Goal: Information Seeking & Learning: Learn about a topic

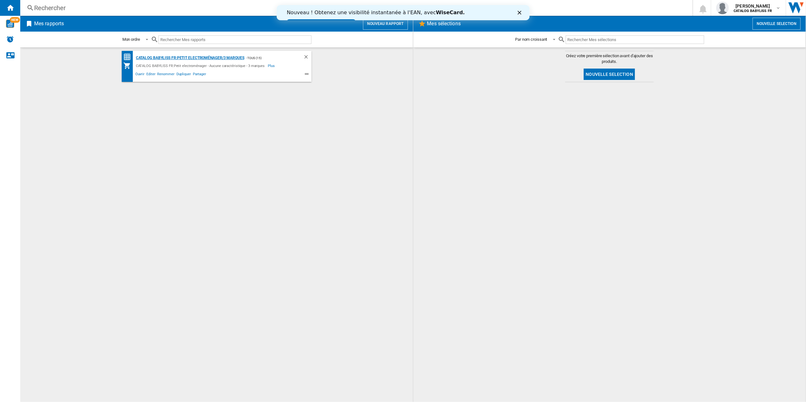
click at [209, 54] on div "CATALOG BABYLISS FR:Petit electroménager/3 marques" at bounding box center [189, 58] width 110 height 8
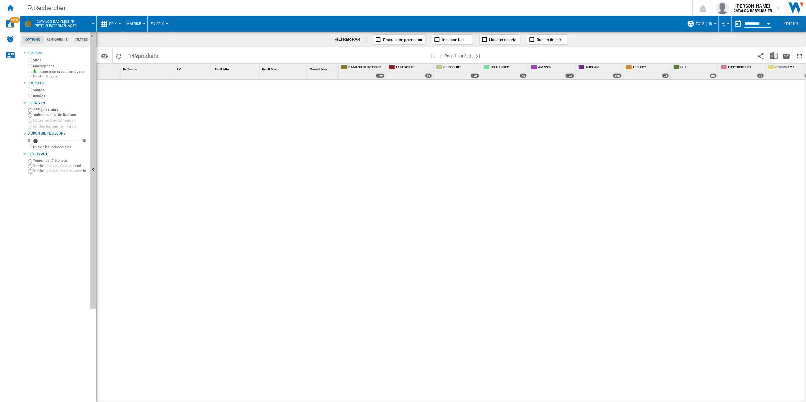
click at [65, 7] on div "Rechercher" at bounding box center [355, 7] width 642 height 9
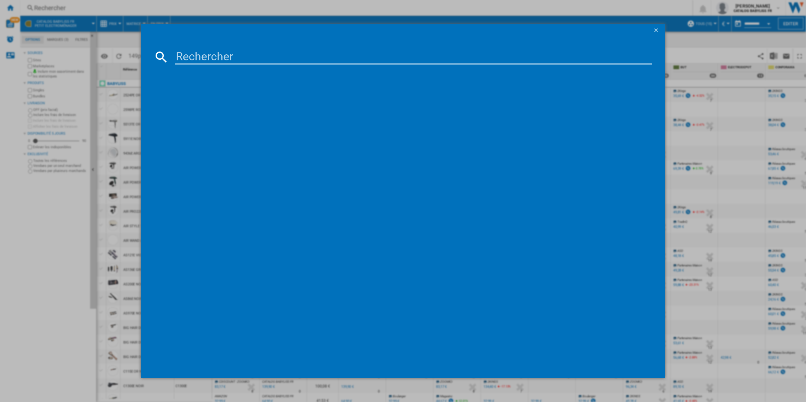
click at [201, 58] on input at bounding box center [413, 56] width 477 height 15
type input "d580de"
click at [200, 97] on div "BABYLISS D580DE NOIR" at bounding box center [407, 98] width 471 height 6
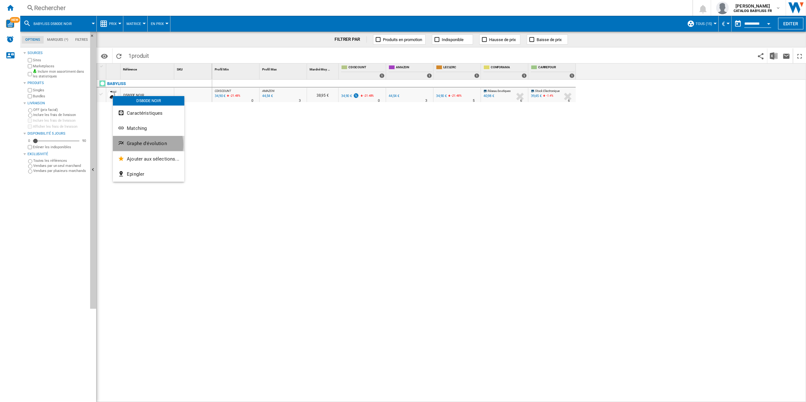
click at [144, 144] on span "Graphe d'évolution" at bounding box center [147, 144] width 40 height 6
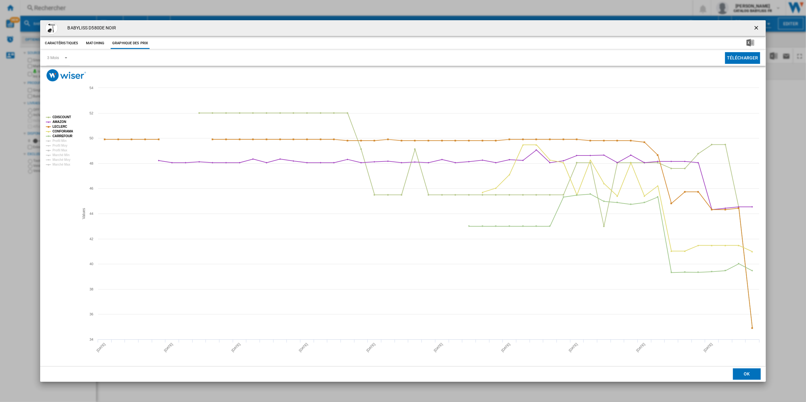
click at [51, 123] on rect "Product popup" at bounding box center [59, 141] width 33 height 56
click at [55, 121] on tspan "AMAZON" at bounding box center [59, 121] width 14 height 3
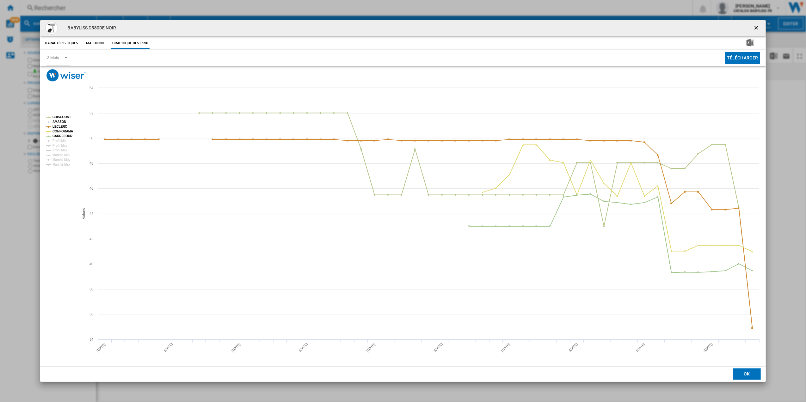
click at [60, 121] on tspan "AMAZON" at bounding box center [59, 121] width 14 height 3
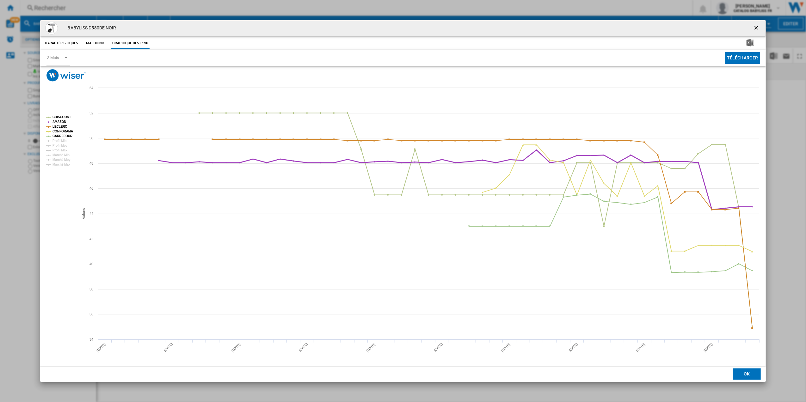
click at [60, 121] on tspan "AMAZON" at bounding box center [59, 121] width 14 height 3
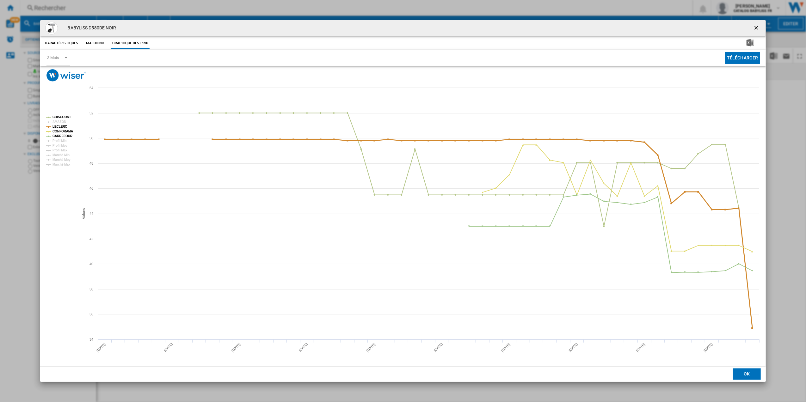
click at [57, 127] on tspan "LECLERC" at bounding box center [59, 126] width 15 height 3
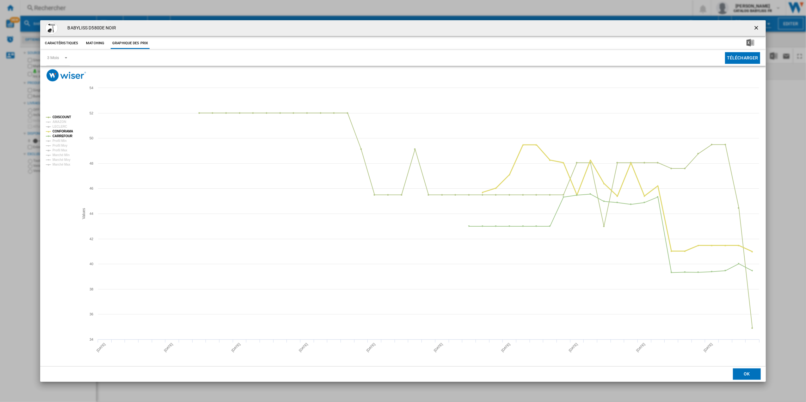
click at [58, 132] on tspan "CONFORAMA" at bounding box center [62, 131] width 21 height 3
click at [56, 136] on tspan "CARREFOUR" at bounding box center [62, 135] width 20 height 3
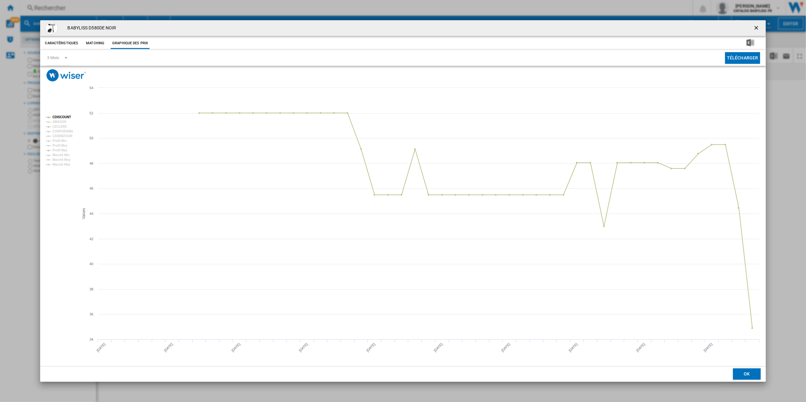
click at [56, 136] on tspan "CARREFOUR" at bounding box center [62, 135] width 20 height 3
click at [62, 132] on tspan "CONFORAMA" at bounding box center [62, 131] width 21 height 3
click at [62, 128] on tspan "LECLERC" at bounding box center [59, 126] width 15 height 3
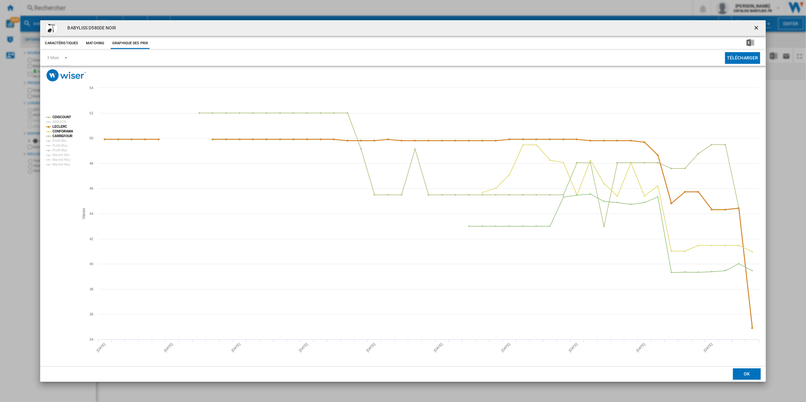
click at [62, 128] on tspan "LECLERC" at bounding box center [59, 126] width 15 height 3
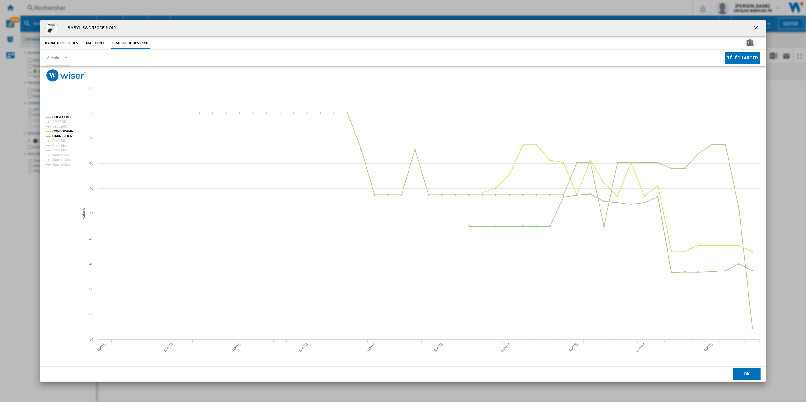
click at [62, 128] on tspan "LECLERC" at bounding box center [59, 126] width 15 height 3
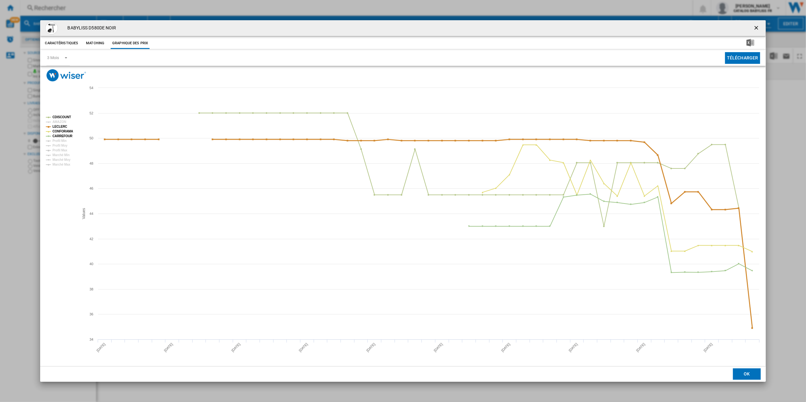
click at [62, 128] on tspan "LECLERC" at bounding box center [59, 126] width 15 height 3
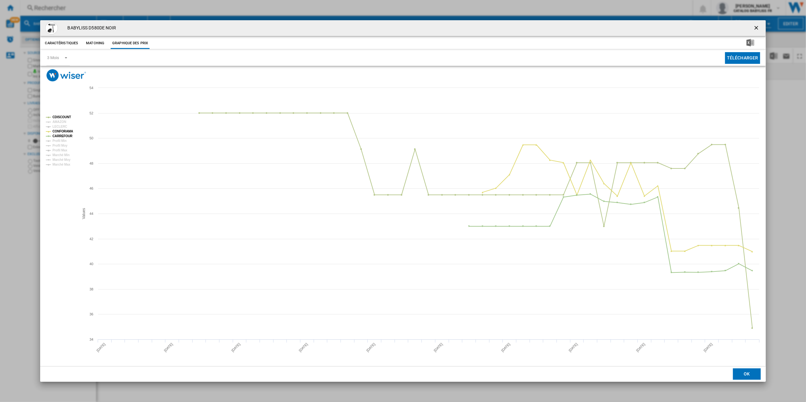
click at [62, 128] on tspan "LECLERC" at bounding box center [59, 126] width 15 height 3
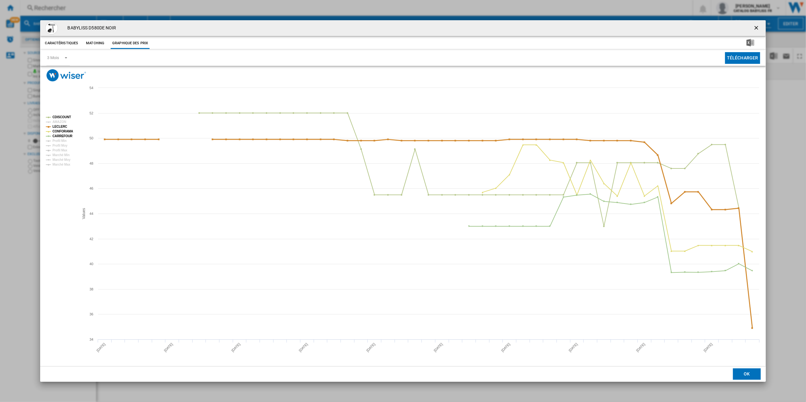
click at [61, 127] on tspan "LECLERC" at bounding box center [59, 126] width 15 height 3
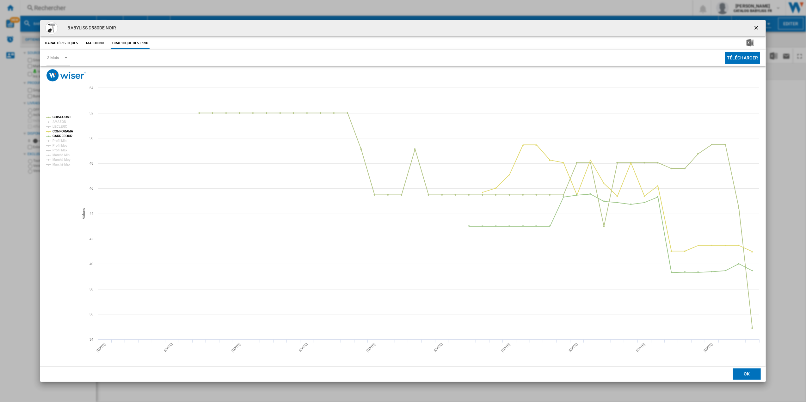
click at [61, 127] on tspan "LECLERC" at bounding box center [59, 126] width 15 height 3
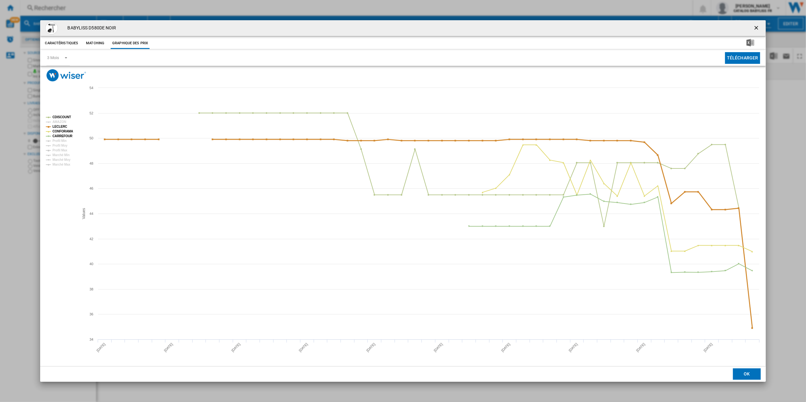
click at [61, 127] on tspan "LECLERC" at bounding box center [59, 126] width 15 height 3
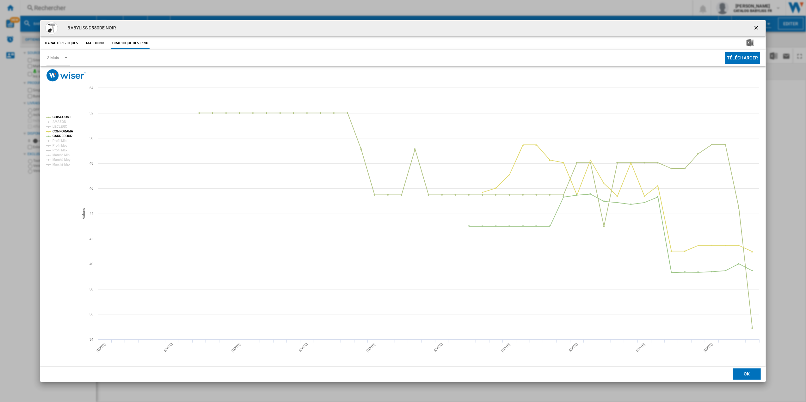
click at [61, 127] on tspan "LECLERC" at bounding box center [59, 126] width 15 height 3
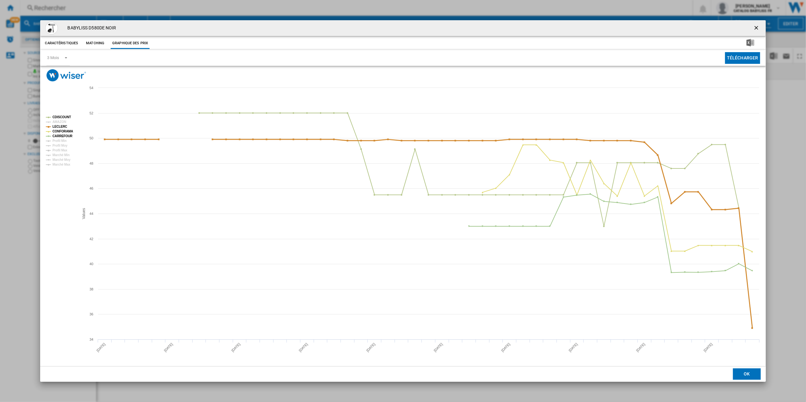
click at [61, 127] on tspan "LECLERC" at bounding box center [59, 126] width 15 height 3
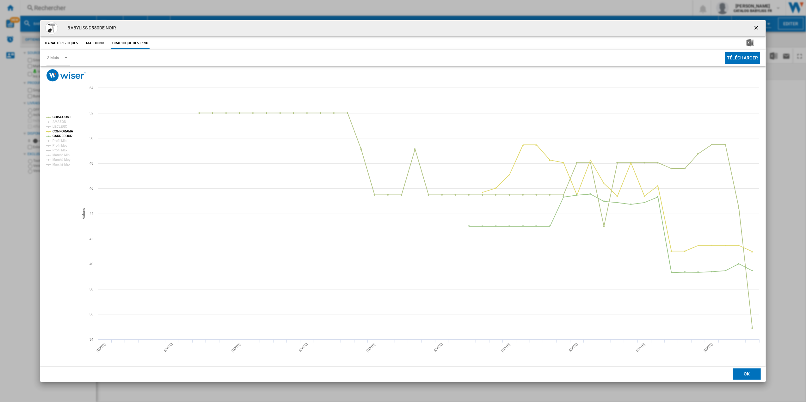
click at [61, 127] on tspan "LECLERC" at bounding box center [59, 126] width 15 height 3
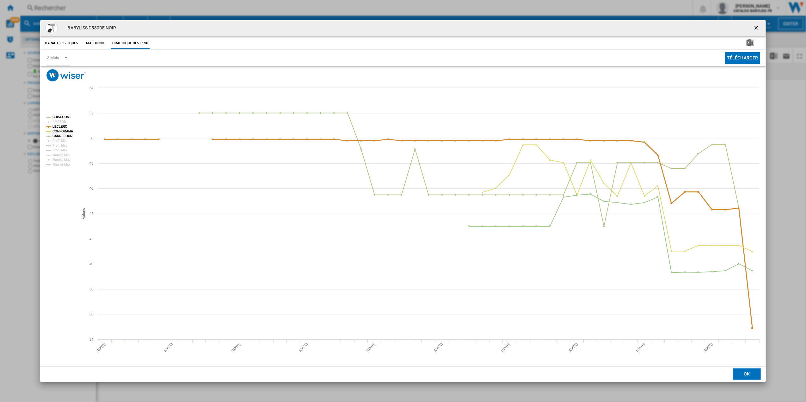
click at [59, 127] on tspan "LECLERC" at bounding box center [59, 126] width 15 height 3
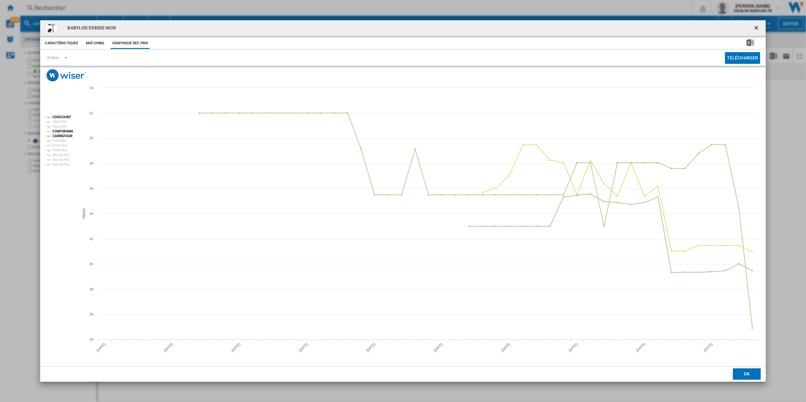
click at [59, 127] on tspan "LECLERC" at bounding box center [59, 126] width 15 height 3
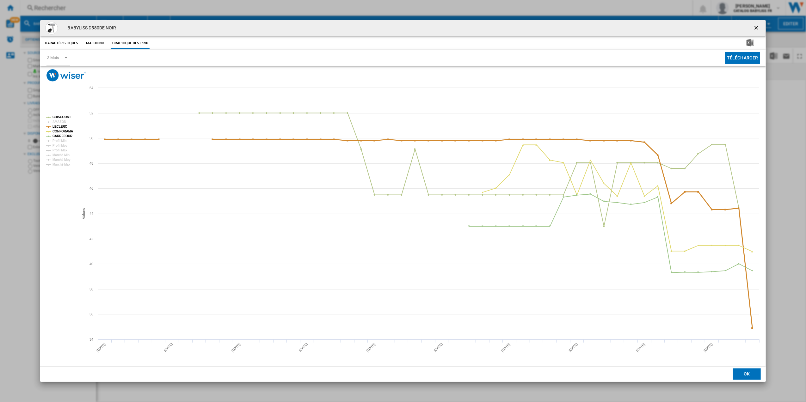
click at [59, 127] on tspan "LECLERC" at bounding box center [59, 126] width 15 height 3
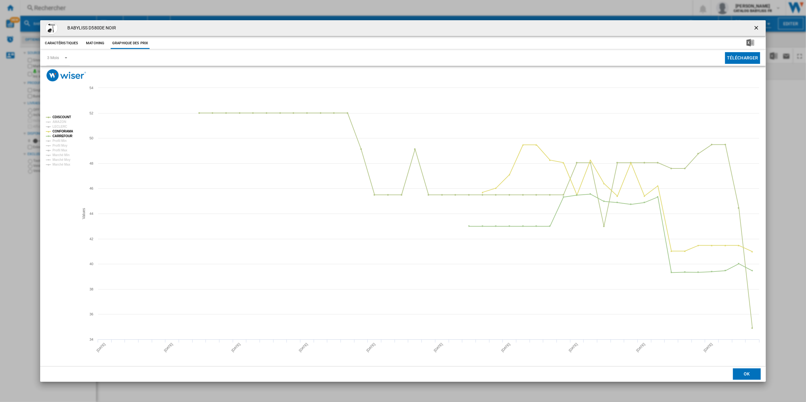
click at [59, 127] on tspan "LECLERC" at bounding box center [59, 126] width 15 height 3
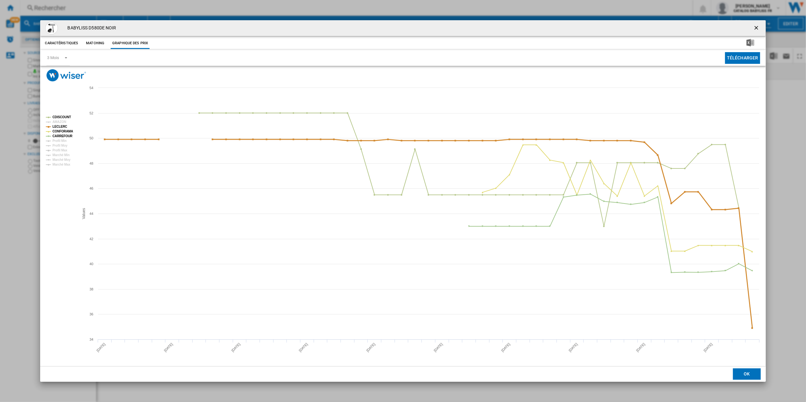
click at [59, 127] on tspan "LECLERC" at bounding box center [59, 126] width 15 height 3
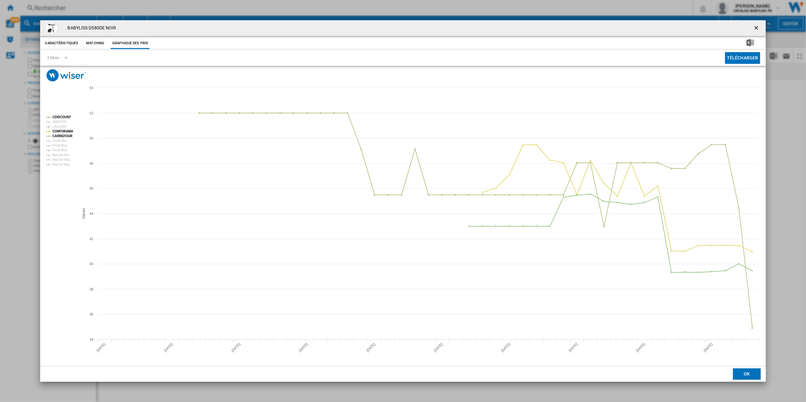
click at [59, 127] on tspan "LECLERC" at bounding box center [59, 126] width 15 height 3
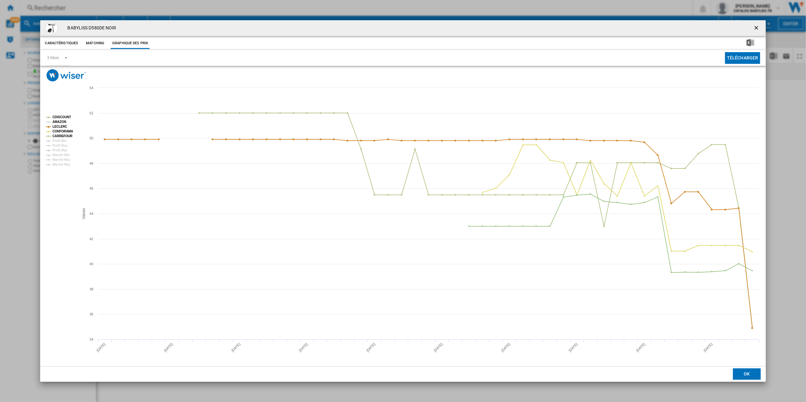
click at [62, 123] on tspan "AMAZON" at bounding box center [59, 121] width 14 height 3
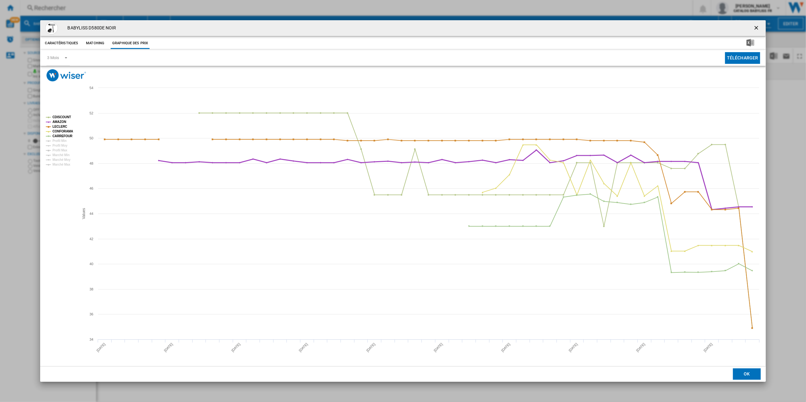
click at [62, 123] on tspan "AMAZON" at bounding box center [59, 121] width 14 height 3
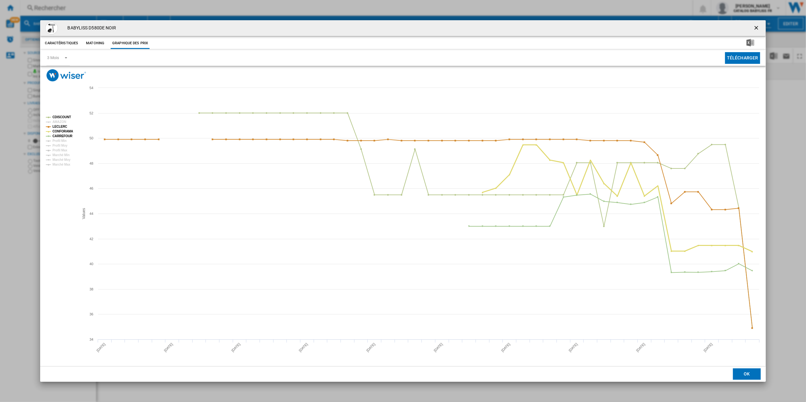
click at [64, 131] on tspan "CONFORAMA" at bounding box center [62, 131] width 21 height 3
click at [64, 134] on tspan "CARREFOUR" at bounding box center [62, 135] width 20 height 3
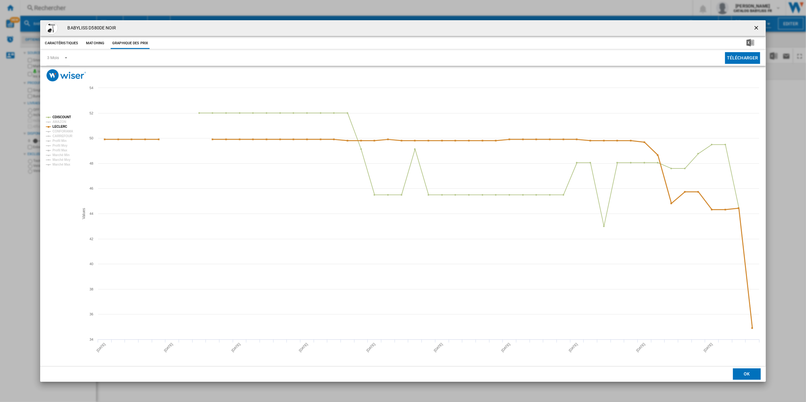
click at [61, 125] on tspan "LECLERC" at bounding box center [59, 126] width 15 height 3
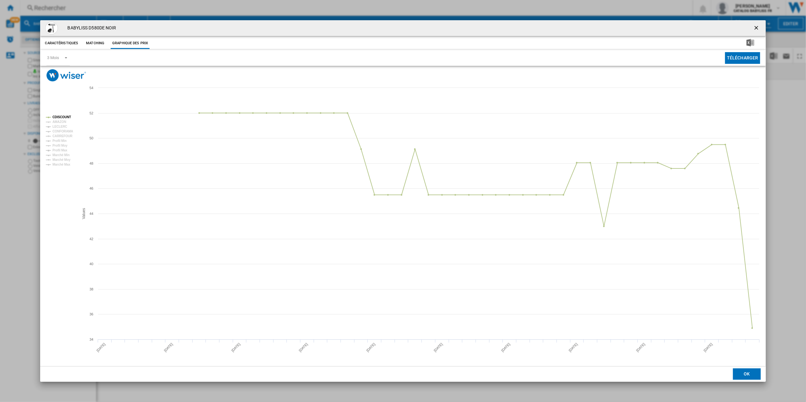
click at [61, 125] on tspan "LECLERC" at bounding box center [59, 126] width 15 height 3
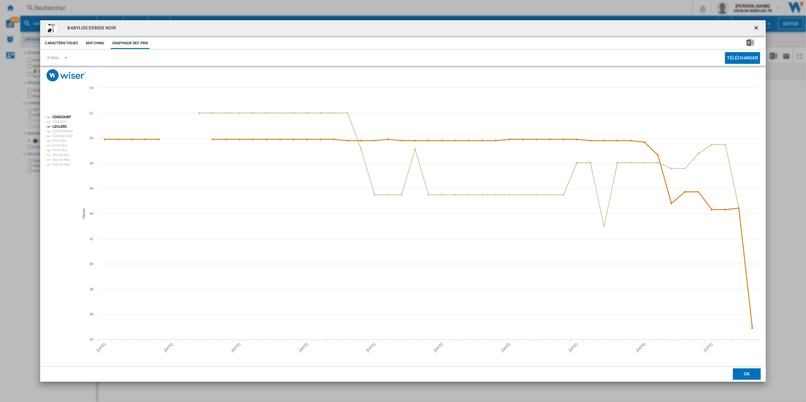
click at [61, 125] on tspan "LECLERC" at bounding box center [59, 126] width 15 height 3
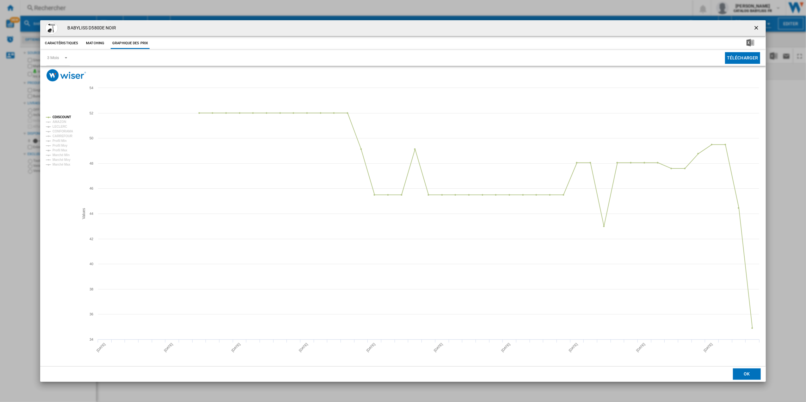
click at [61, 125] on tspan "LECLERC" at bounding box center [59, 126] width 15 height 3
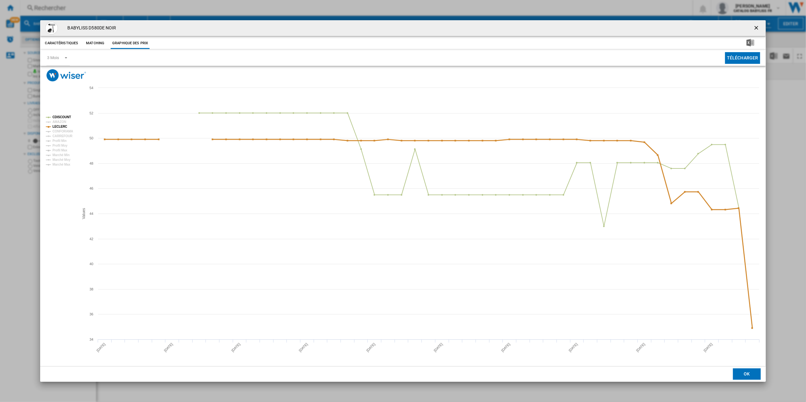
click at [61, 125] on tspan "LECLERC" at bounding box center [59, 126] width 15 height 3
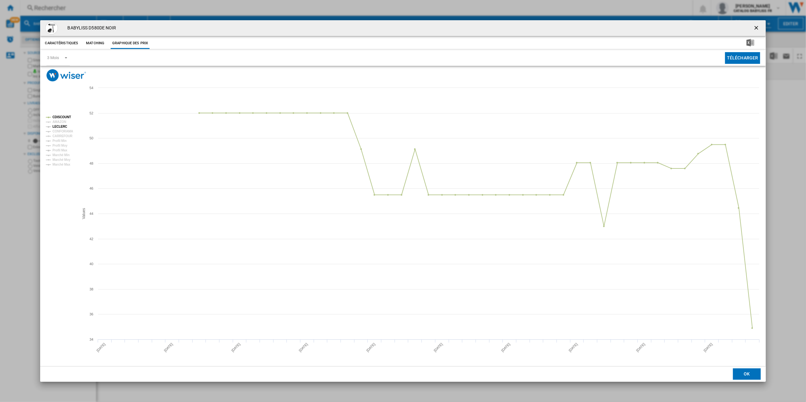
click at [61, 125] on tspan "LECLERC" at bounding box center [59, 126] width 15 height 3
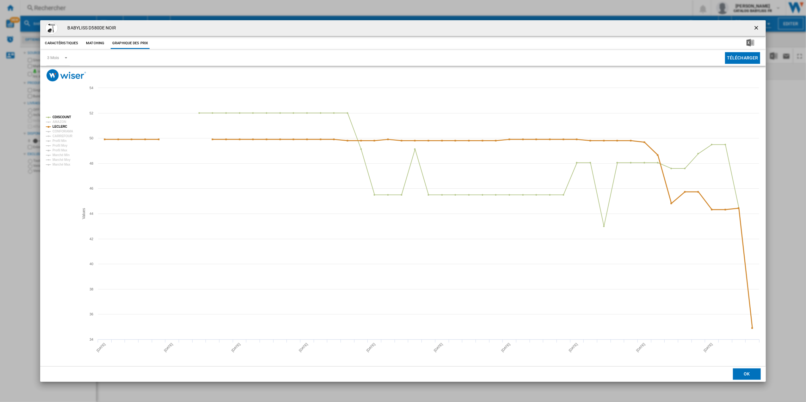
click at [61, 125] on tspan "LECLERC" at bounding box center [59, 126] width 15 height 3
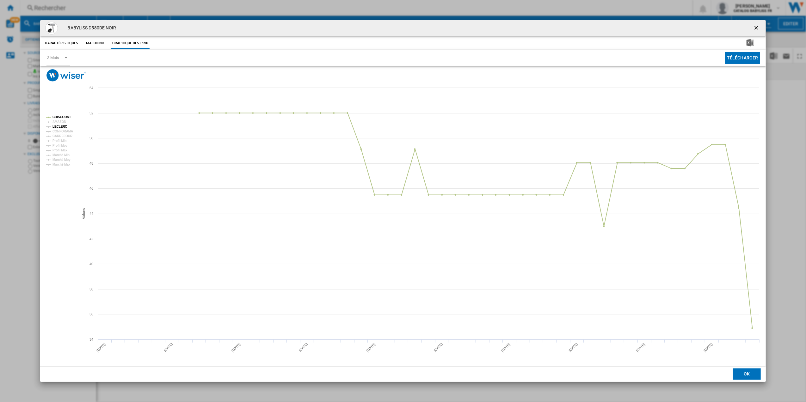
click at [58, 127] on tspan "LECLERC" at bounding box center [59, 126] width 15 height 3
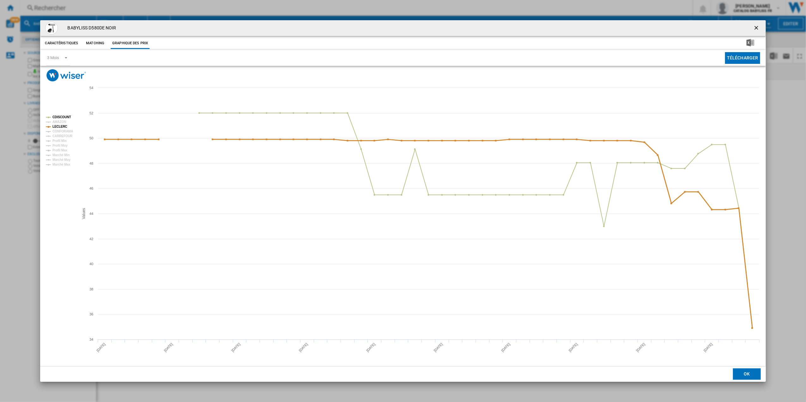
click at [58, 127] on tspan "LECLERC" at bounding box center [59, 126] width 15 height 3
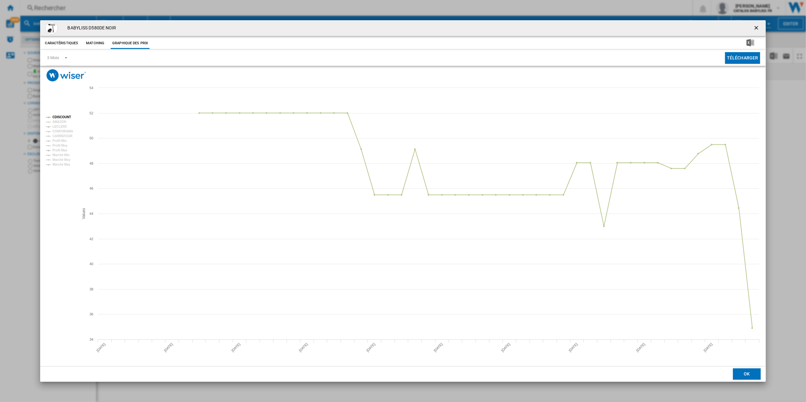
click at [58, 127] on tspan "LECLERC" at bounding box center [59, 126] width 15 height 3
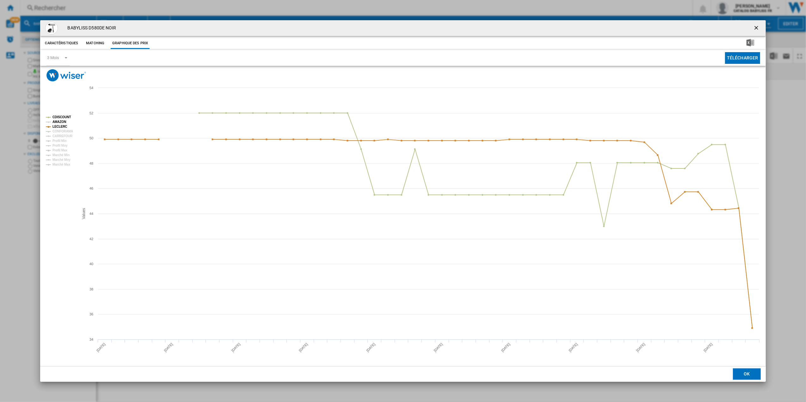
click at [61, 121] on tspan "AMAZON" at bounding box center [59, 121] width 14 height 3
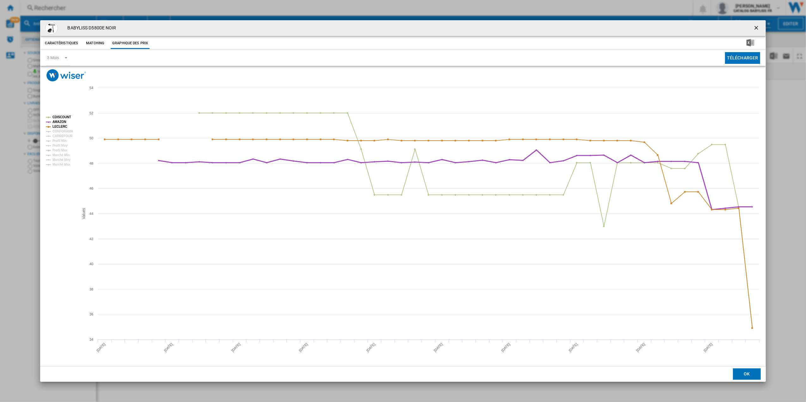
click at [58, 124] on tspan "AMAZON" at bounding box center [59, 121] width 14 height 3
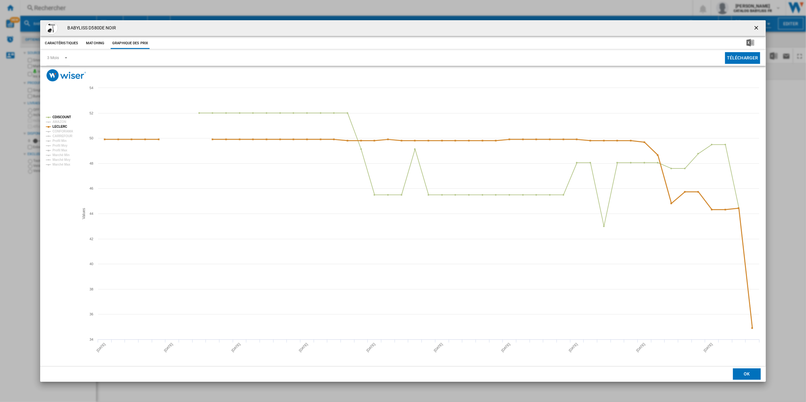
click at [59, 126] on tspan "LECLERC" at bounding box center [59, 126] width 15 height 3
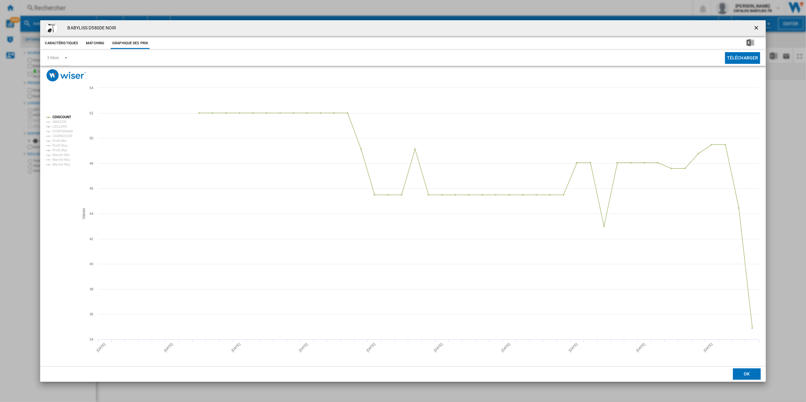
click at [59, 126] on tspan "LECLERC" at bounding box center [59, 126] width 15 height 3
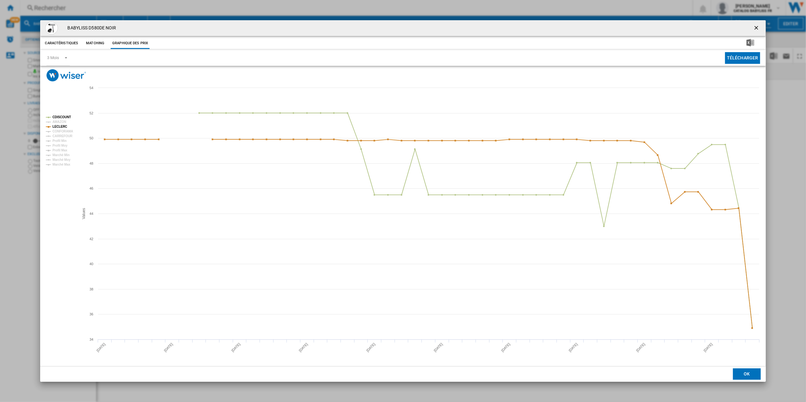
drag, startPoint x: 756, startPoint y: 30, endPoint x: 768, endPoint y: 78, distance: 50.3
click at [756, 30] on ng-md-icon "getI18NText('BUTTONS.CLOSE_DIALOG')" at bounding box center [757, 29] width 8 height 8
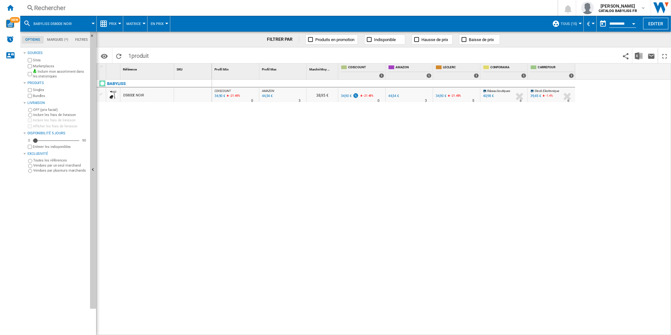
click at [235, 100] on div "CDISCOUNT : FR CDISCOUNT -1.0 % 34,90 € -21.48 % N/A 0 CDISCOUNT : FR CDISCOUNT" at bounding box center [235, 96] width 45 height 15
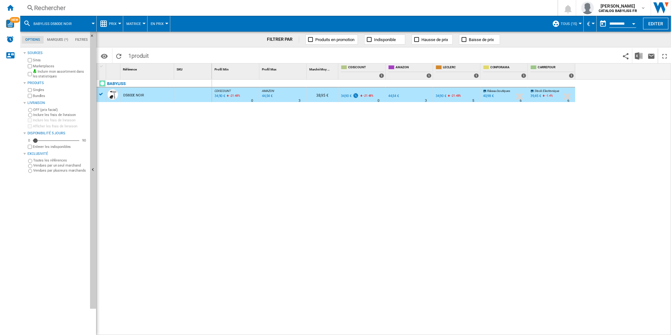
click at [230, 99] on icon "-21.48 %" at bounding box center [231, 97] width 4 height 8
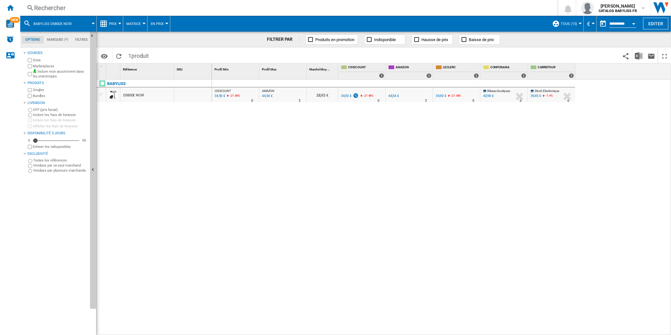
click at [230, 99] on icon "-21.48 %" at bounding box center [231, 97] width 4 height 8
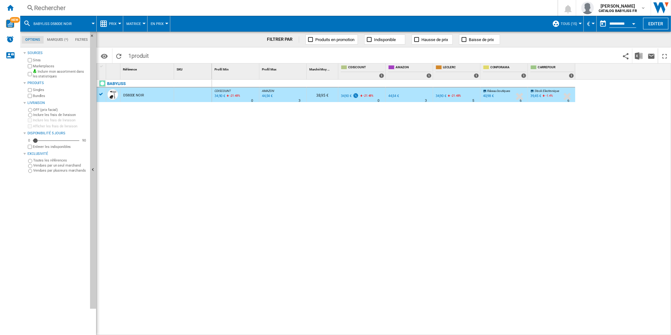
click at [230, 89] on span "CDISCOUNT" at bounding box center [223, 90] width 16 height 3
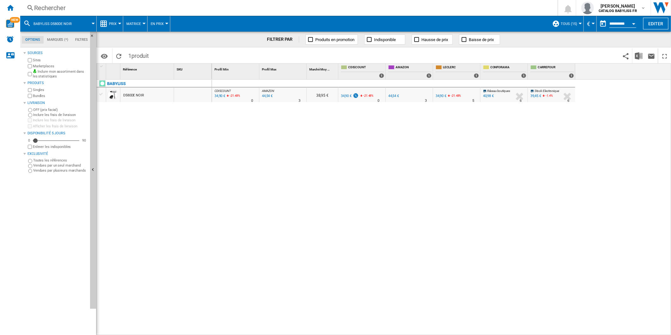
click at [230, 89] on span "CDISCOUNT" at bounding box center [223, 90] width 16 height 3
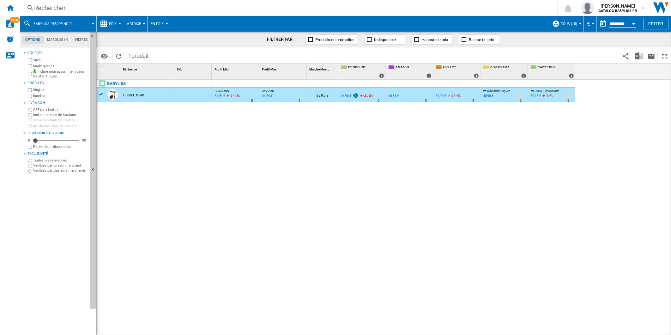
click at [50, 65] on label "Marketplaces" at bounding box center [60, 66] width 55 height 5
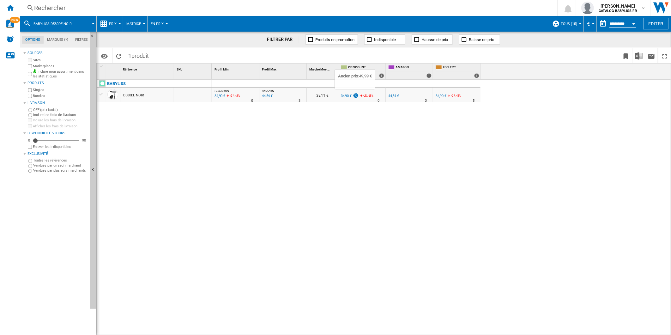
click at [358, 96] on img at bounding box center [356, 95] width 6 height 5
